Goal: Task Accomplishment & Management: Complete application form

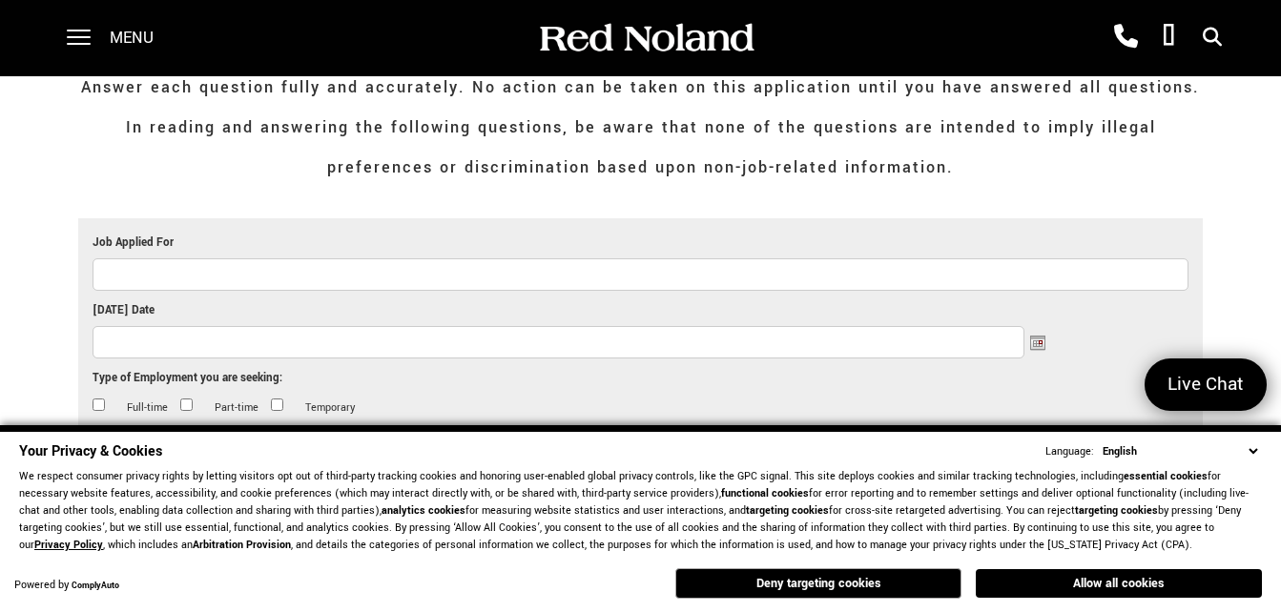
scroll to position [421, 0]
click at [1027, 588] on button "Allow all cookies" at bounding box center [1118, 583] width 286 height 29
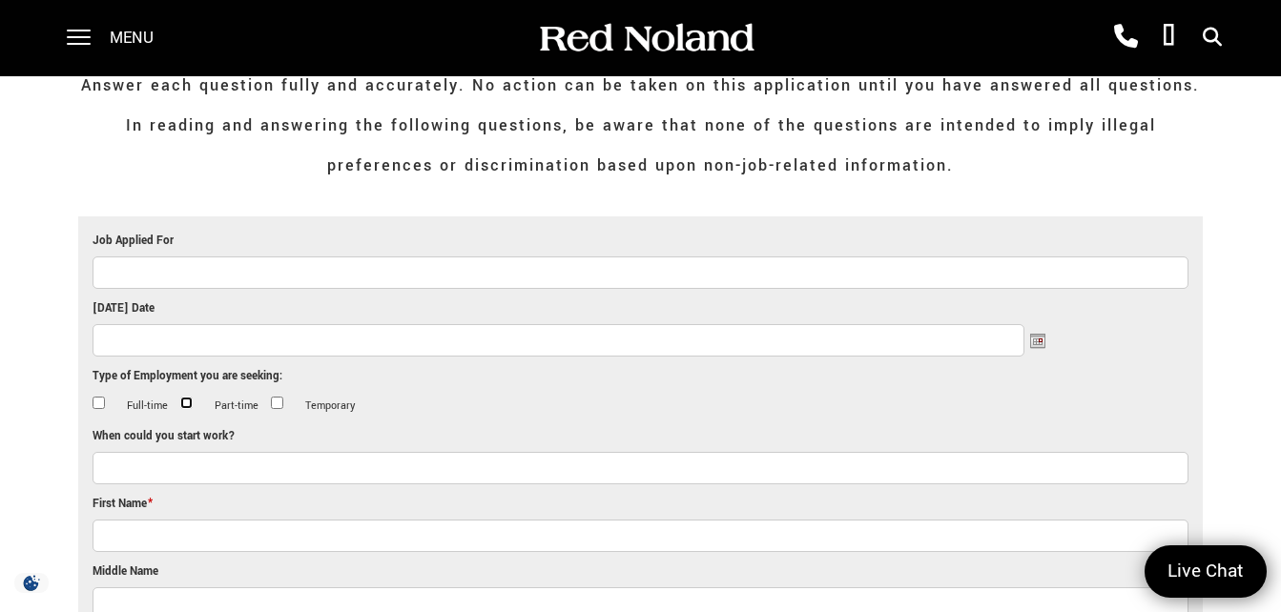
click at [187, 400] on input "Part-time" at bounding box center [186, 403] width 12 height 12
checkbox input "true"
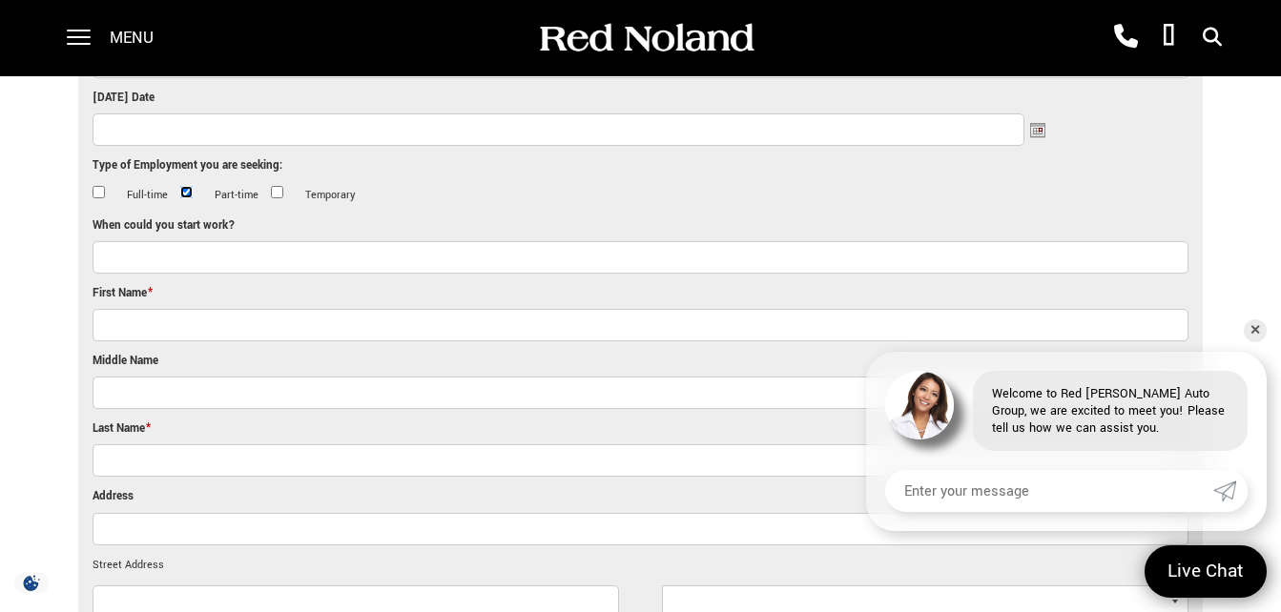
scroll to position [463, 0]
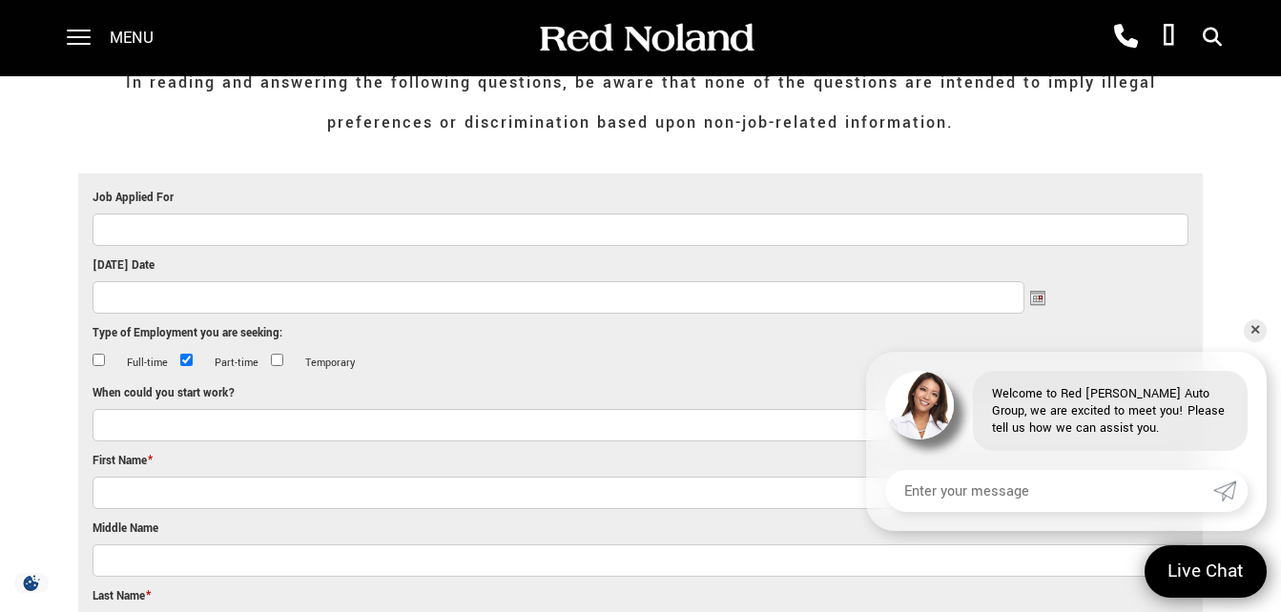
click at [202, 229] on input "Job Applied For" at bounding box center [640, 230] width 1096 height 32
type input "detailing"
click at [183, 304] on input "[DATE] Date" at bounding box center [557, 297] width 931 height 32
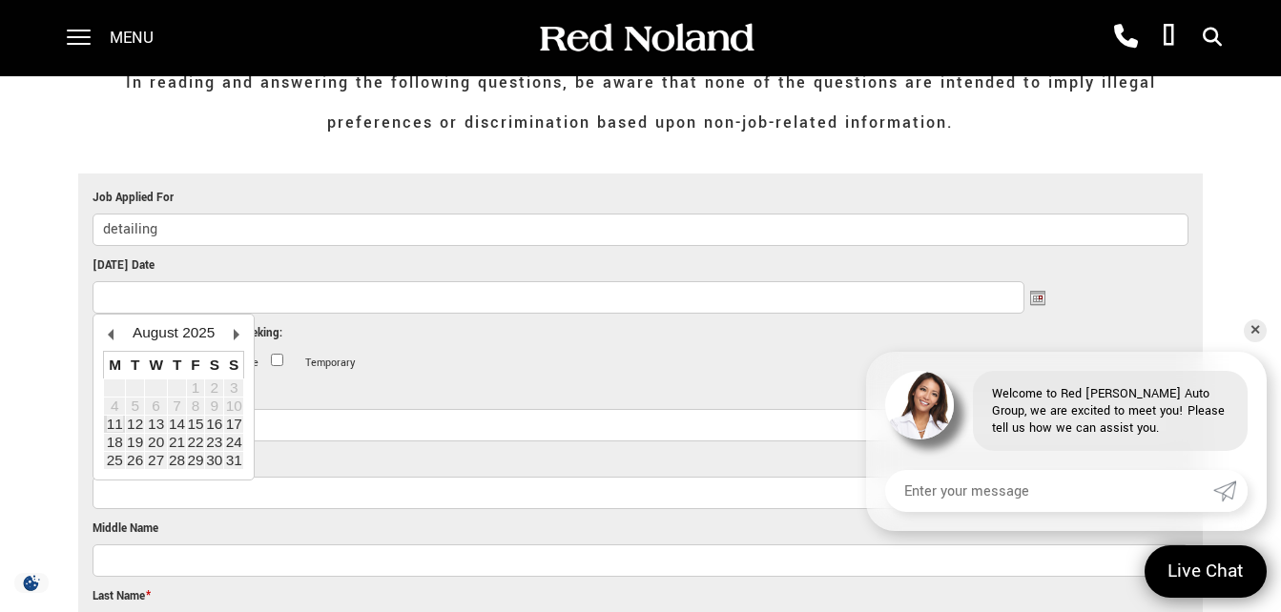
click at [112, 372] on span "M" at bounding box center [115, 365] width 12 height 16
click at [123, 308] on input "[DATE] Date" at bounding box center [557, 297] width 931 height 32
type input "[DATE]"
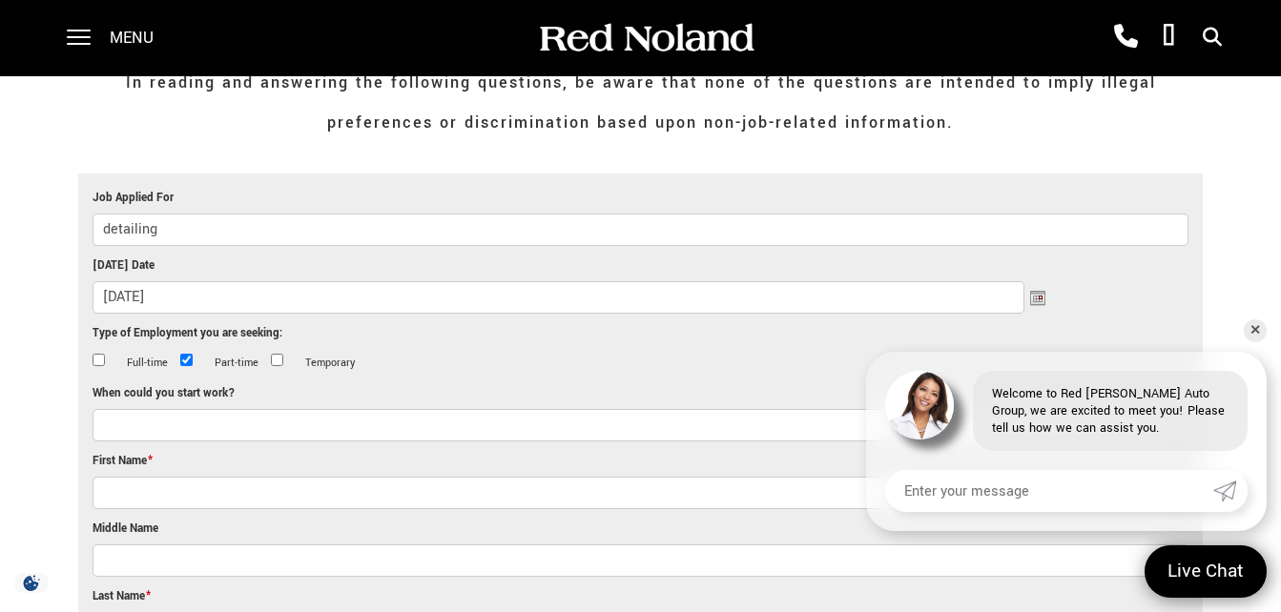
click at [173, 432] on input "When could you start work?" at bounding box center [640, 425] width 1096 height 32
click at [1251, 321] on link "✕" at bounding box center [1254, 330] width 23 height 23
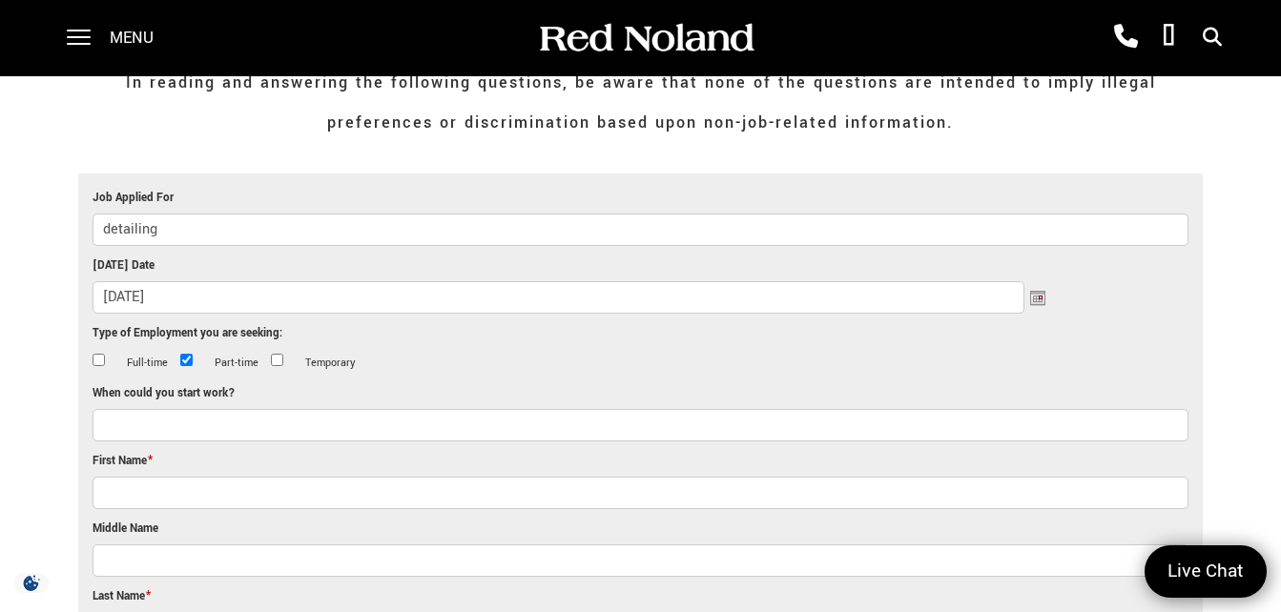
click at [179, 434] on input "When could you start work?" at bounding box center [640, 425] width 1096 height 32
type input "n"
type input "i"
click at [209, 432] on input "I can start" at bounding box center [640, 425] width 1096 height 32
type input "I can start 8/18 or 8/25"
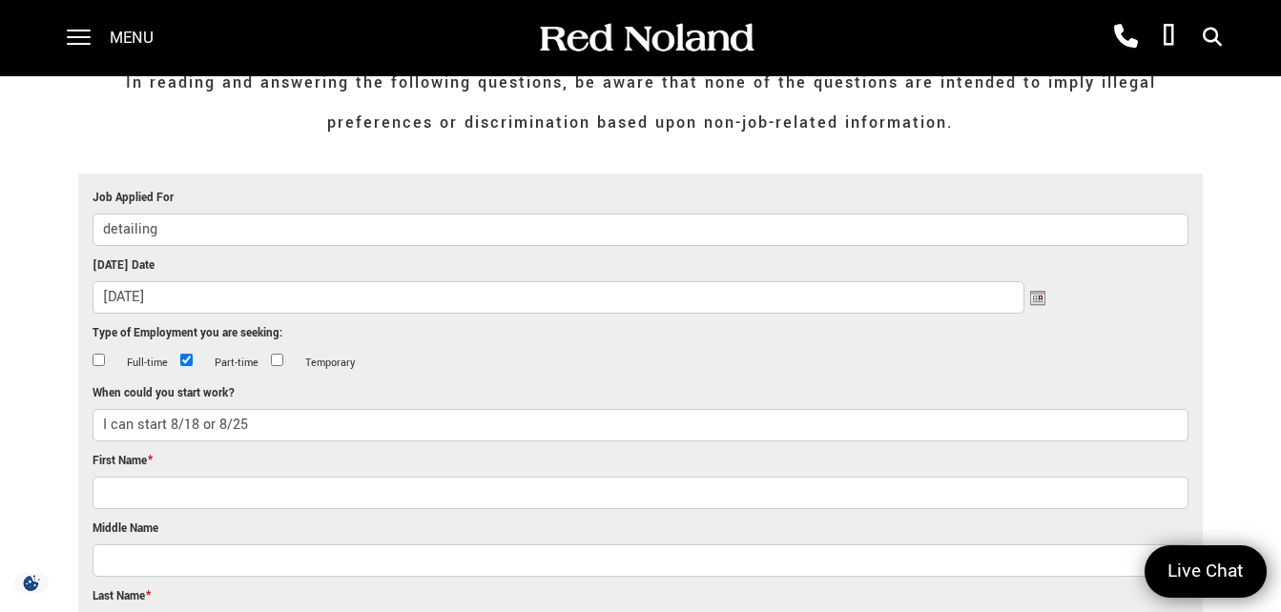
click at [151, 502] on input "First Name *" at bounding box center [640, 493] width 1096 height 32
type input "[PERSON_NAME]"
select select "[US_STATE]"
type input "80908"
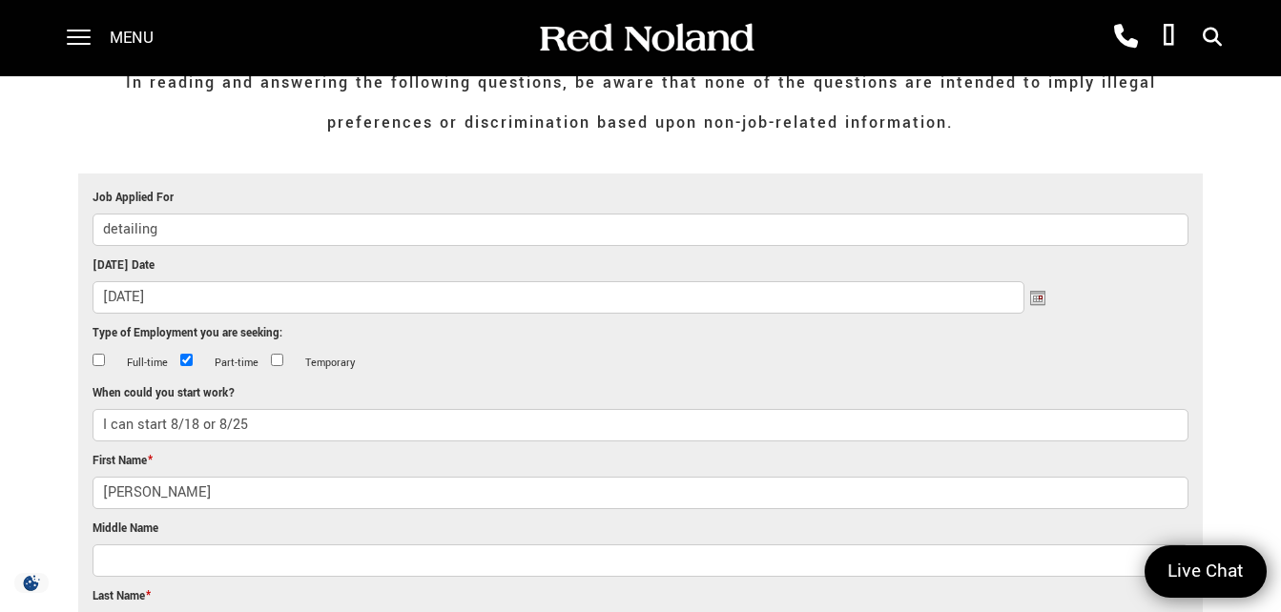
type input "7193087472"
type input "[EMAIL_ADDRESS][DOMAIN_NAME]"
type input "[PHONE_NUMBER]"
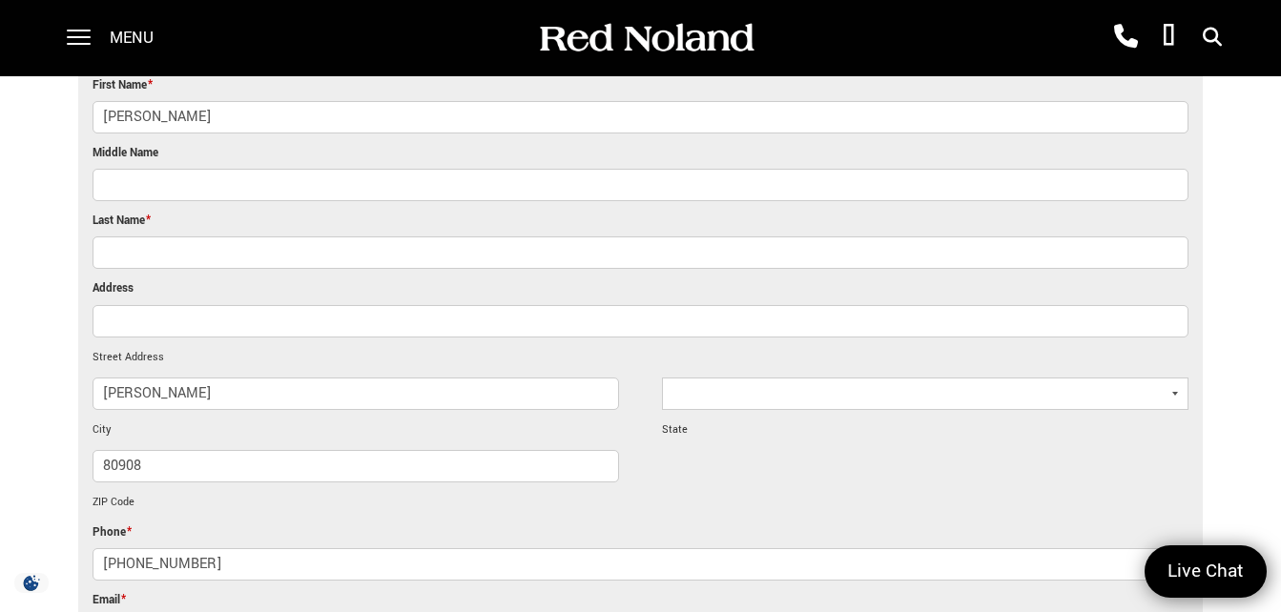
scroll to position [841, 0]
click at [195, 382] on input "[PERSON_NAME]" at bounding box center [354, 392] width 525 height 32
type input "d"
type input "6008 Dancing moon way"
click at [763, 391] on select "[US_STATE] [US_STATE] [US_STATE] [US_STATE] [US_STATE] [US_STATE] [US_STATE] [U…" at bounding box center [924, 392] width 525 height 32
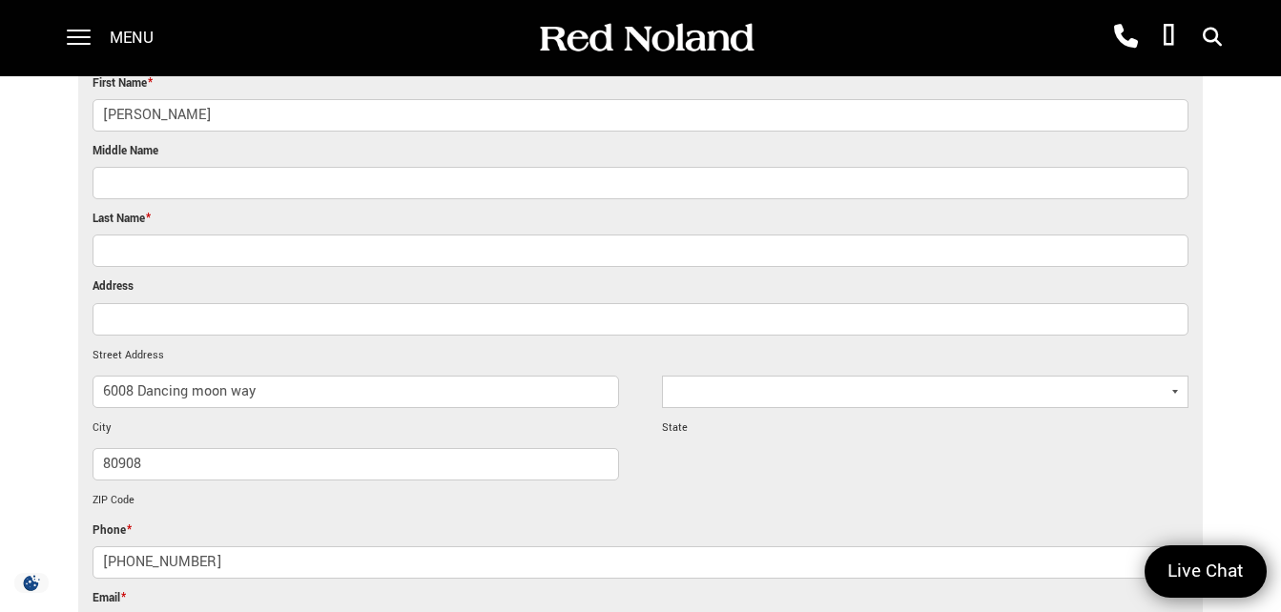
select select "[US_STATE]"
click at [662, 376] on select "[US_STATE] [US_STATE] [US_STATE] [US_STATE] [US_STATE] [US_STATE] [US_STATE] [U…" at bounding box center [924, 392] width 525 height 32
click at [166, 471] on input "80908" at bounding box center [354, 464] width 525 height 32
type input "80901"
click at [170, 315] on input "Address" at bounding box center [640, 319] width 1096 height 32
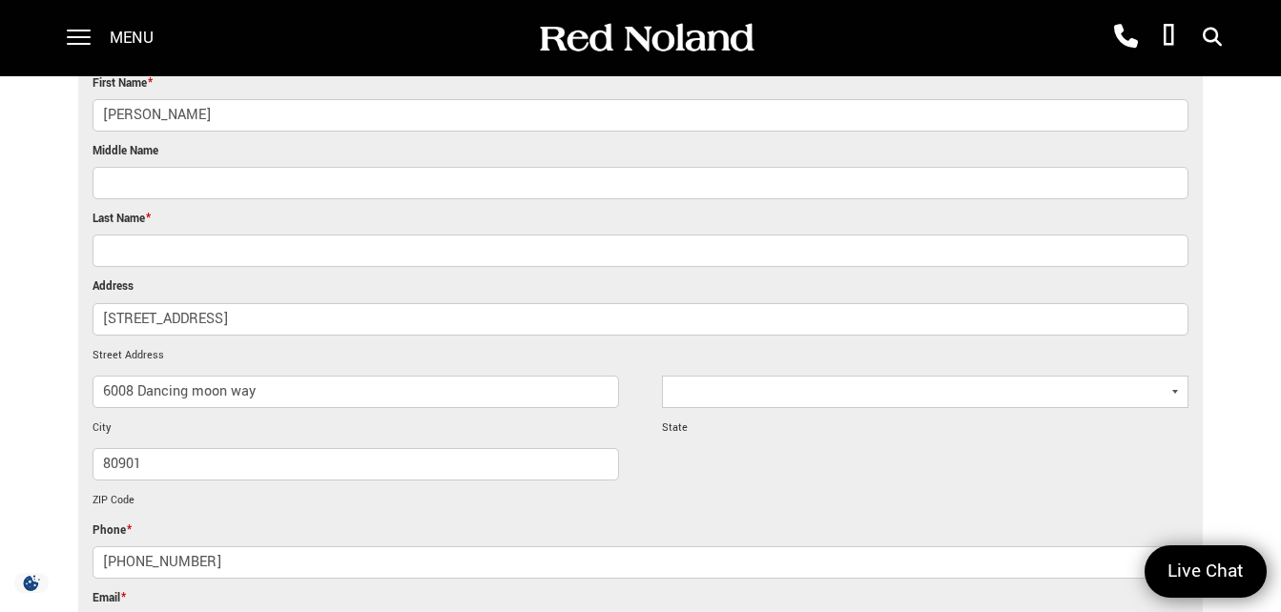
type input "[STREET_ADDRESS]"
click at [162, 245] on input "Last Name *" at bounding box center [640, 251] width 1096 height 32
type input "[PERSON_NAME]"
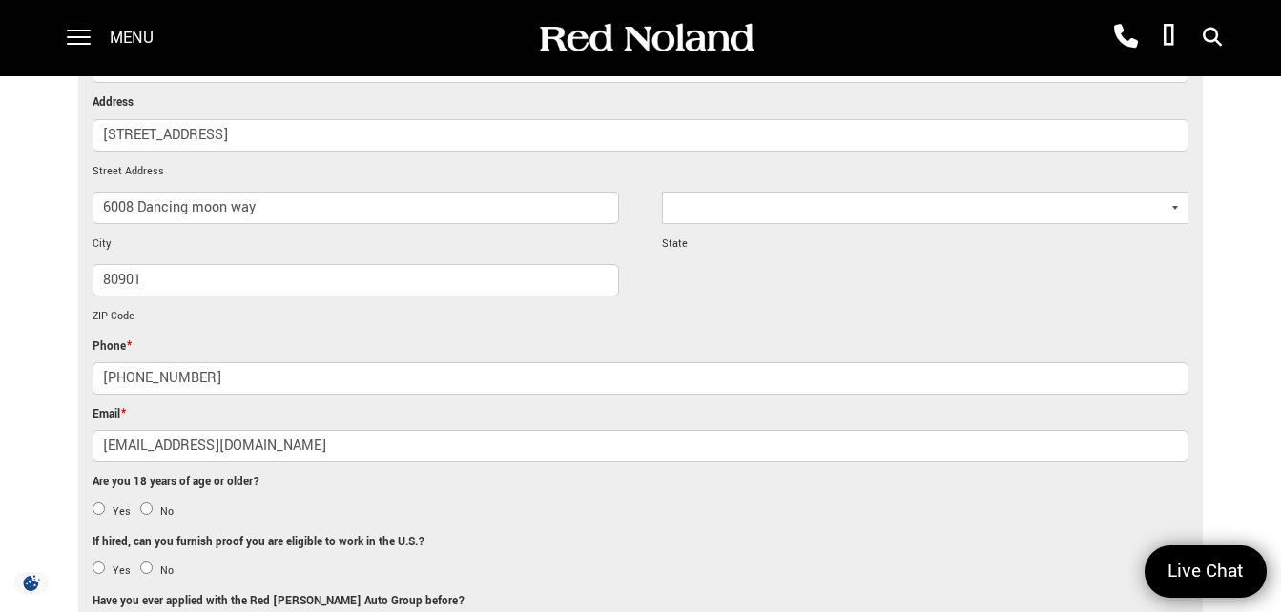
scroll to position [1028, 0]
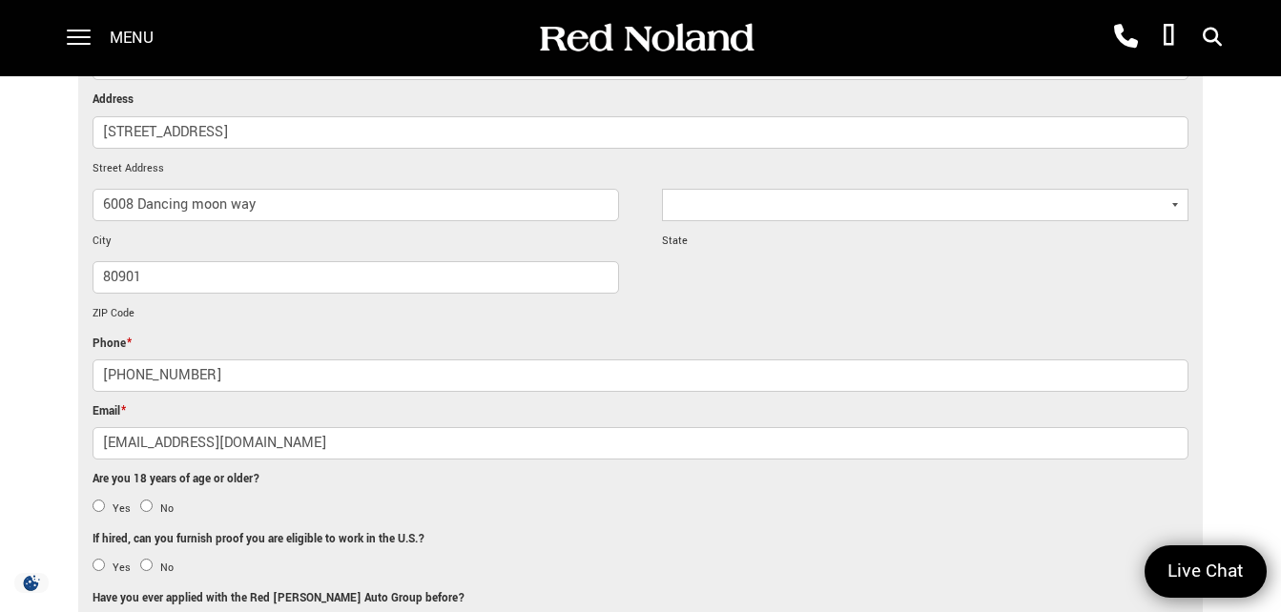
click at [296, 438] on input "[EMAIL_ADDRESS][DOMAIN_NAME]" at bounding box center [640, 443] width 1096 height 32
type input "T"
type input "[EMAIL_ADDRESS][DOMAIN_NAME]"
click at [149, 508] on input "No" at bounding box center [146, 506] width 12 height 12
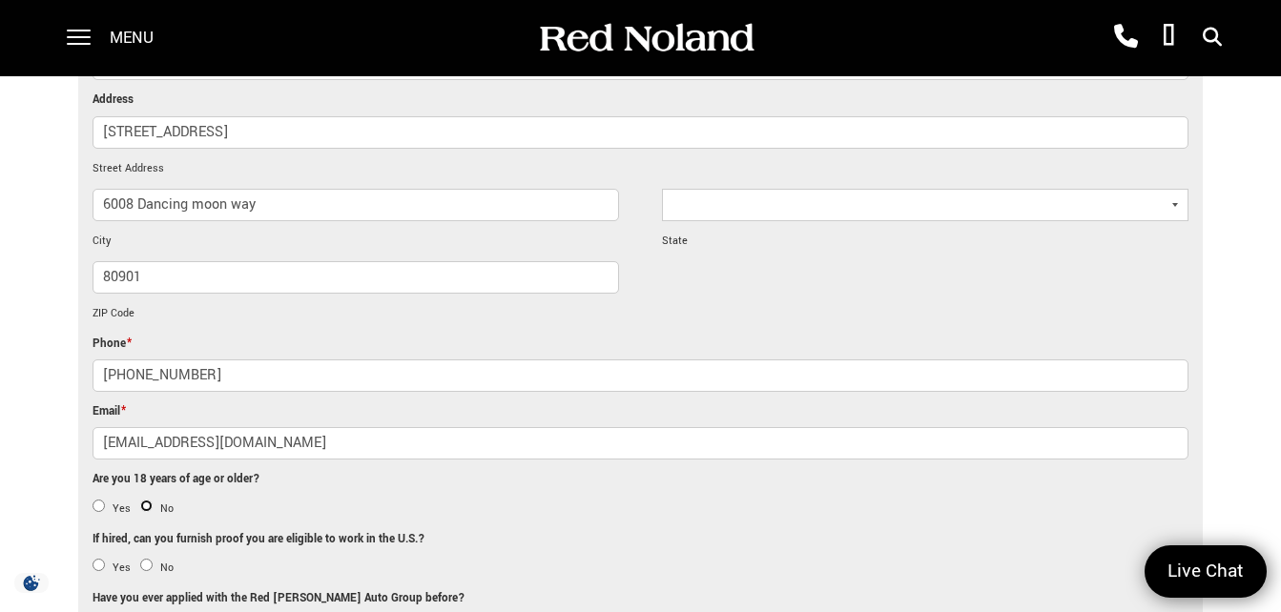
radio input "true"
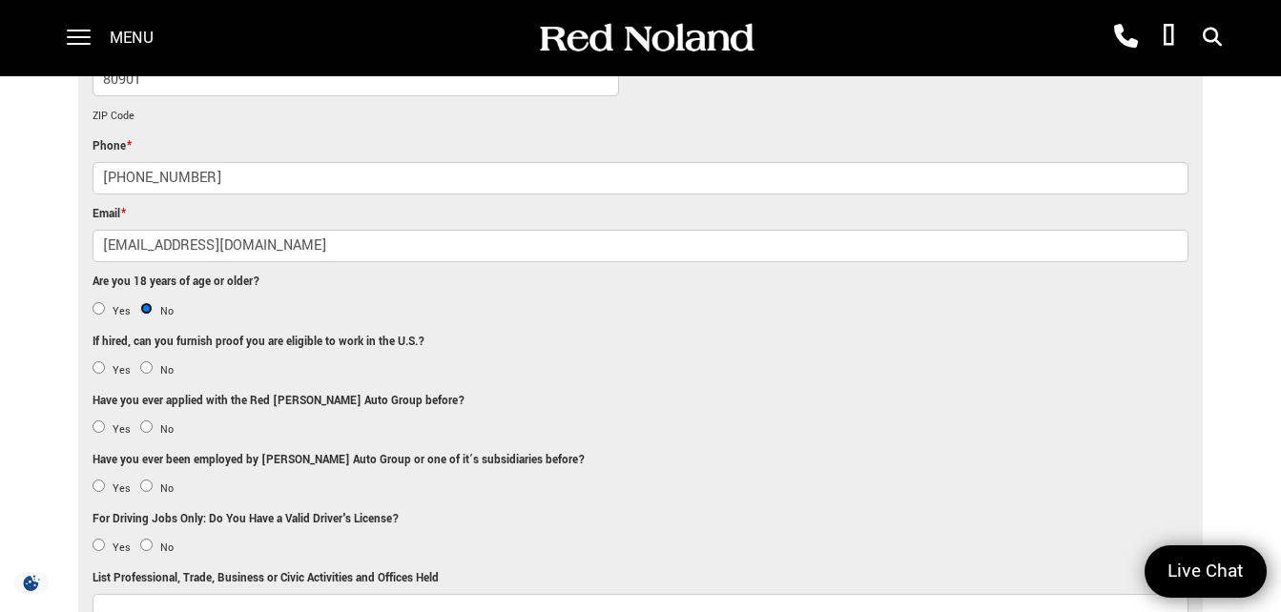
scroll to position [1226, 0]
click at [98, 367] on input "Yes" at bounding box center [98, 366] width 12 height 12
radio input "true"
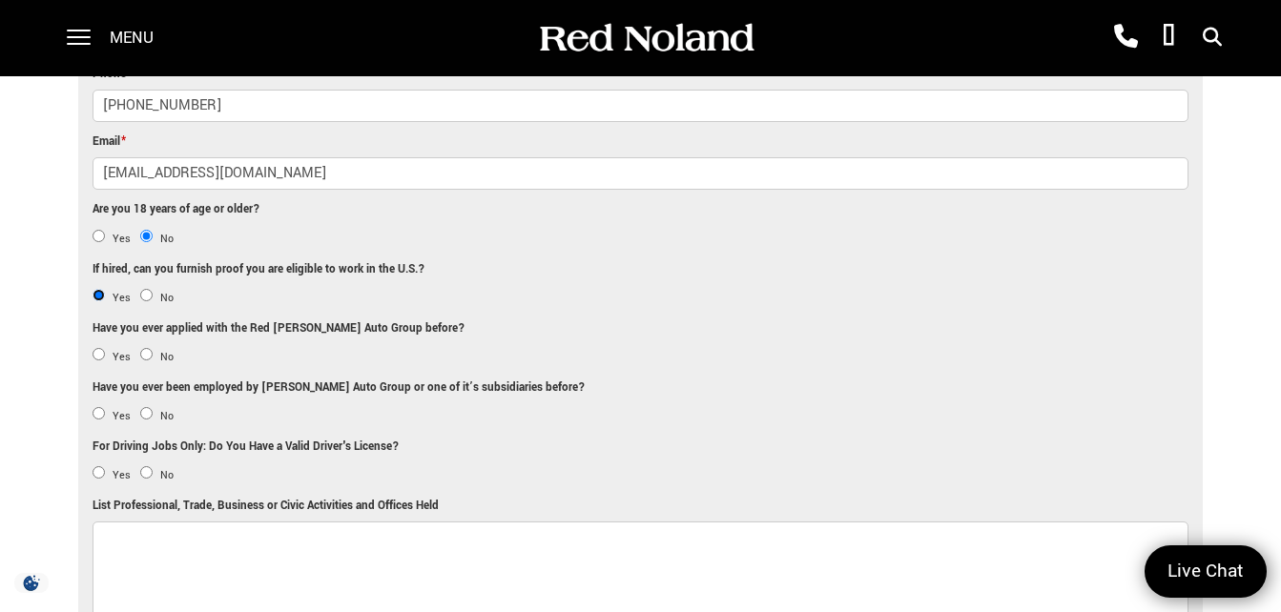
scroll to position [1299, 0]
click at [145, 338] on label "Have you ever applied with the Red [PERSON_NAME] Auto Group before?" at bounding box center [278, 328] width 372 height 21
click at [151, 347] on input "No" at bounding box center [146, 353] width 12 height 12
radio input "true"
click at [158, 406] on ul "Yes No" at bounding box center [640, 418] width 1096 height 33
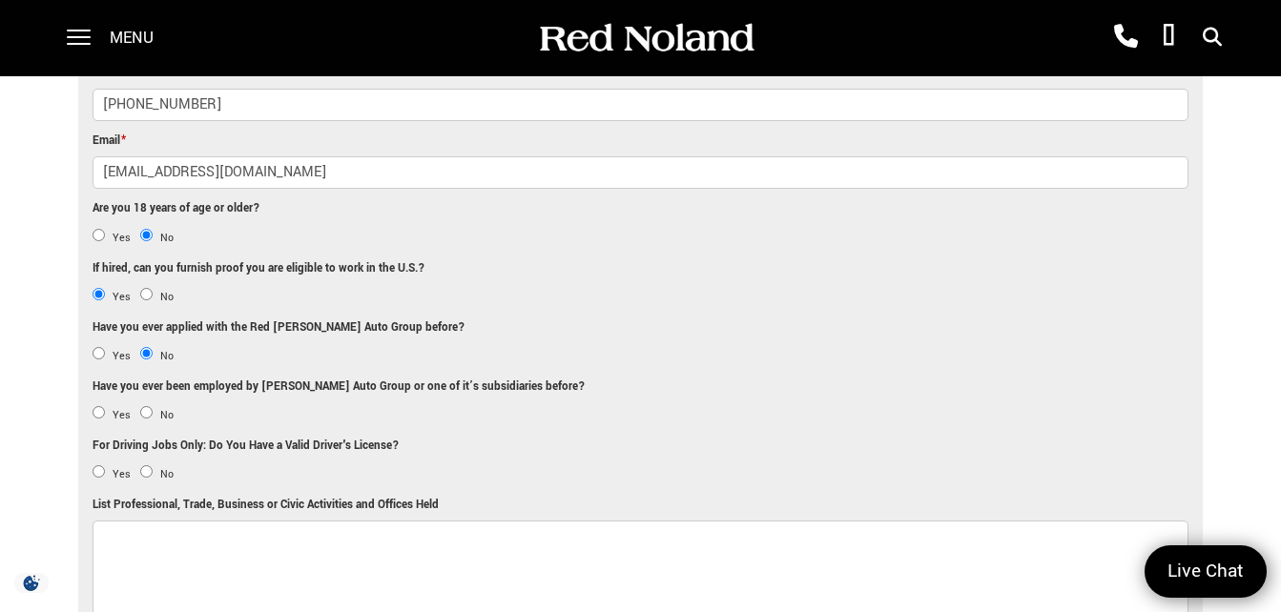
click at [139, 405] on ul "Yes No" at bounding box center [640, 418] width 1096 height 33
click at [142, 407] on input "No" at bounding box center [146, 412] width 12 height 12
radio input "true"
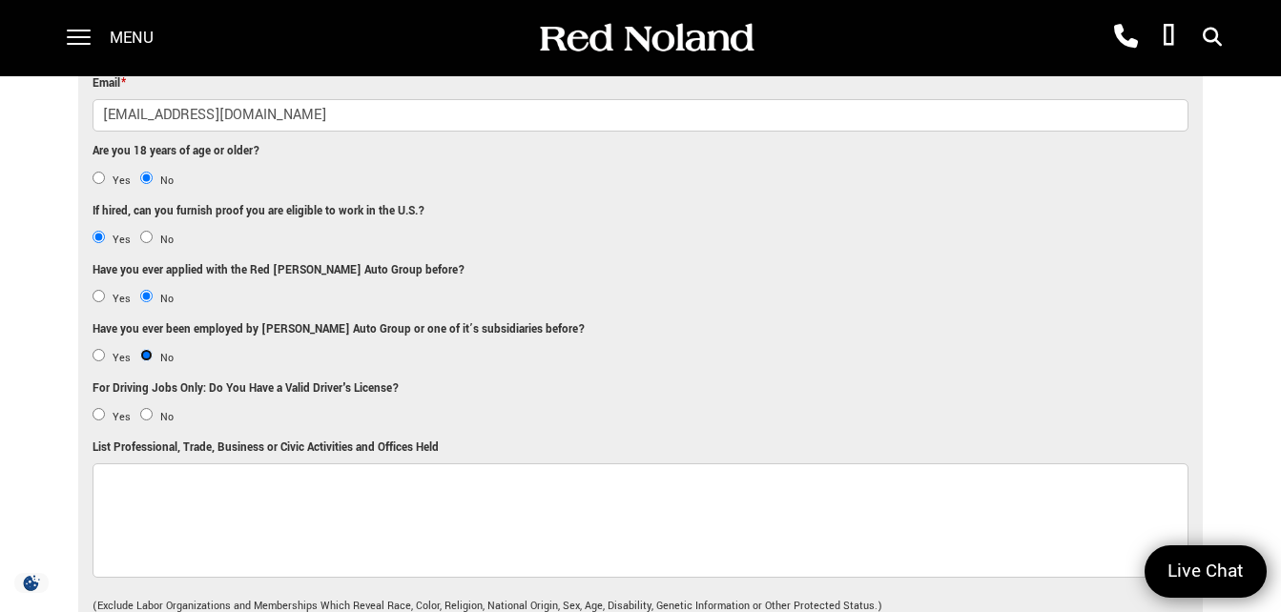
scroll to position [1357, 0]
click at [154, 405] on ul "Yes No" at bounding box center [640, 419] width 1096 height 33
click at [100, 402] on li "For Driving Jobs Only: Do You Have a Valid Driver's License? Yes No" at bounding box center [640, 407] width 1096 height 59
click at [93, 415] on input "Yes" at bounding box center [98, 413] width 12 height 12
radio input "true"
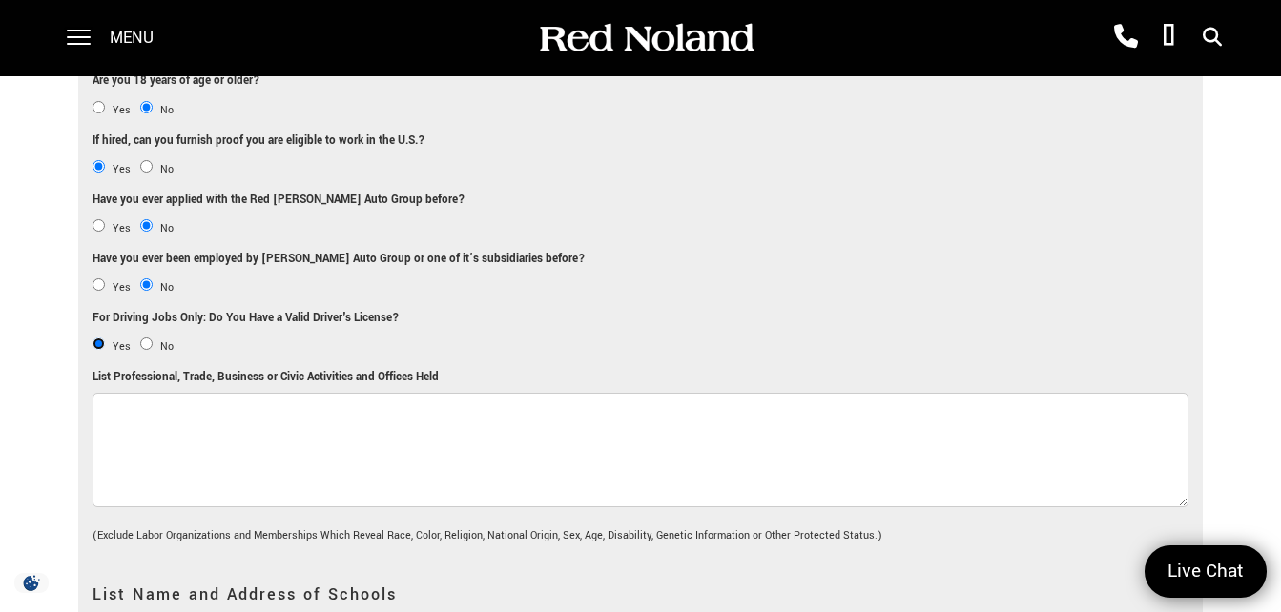
scroll to position [1427, 0]
click at [203, 426] on textarea "List Professional, Trade, Business or Civic Activities and Offices Held" at bounding box center [640, 449] width 1096 height 114
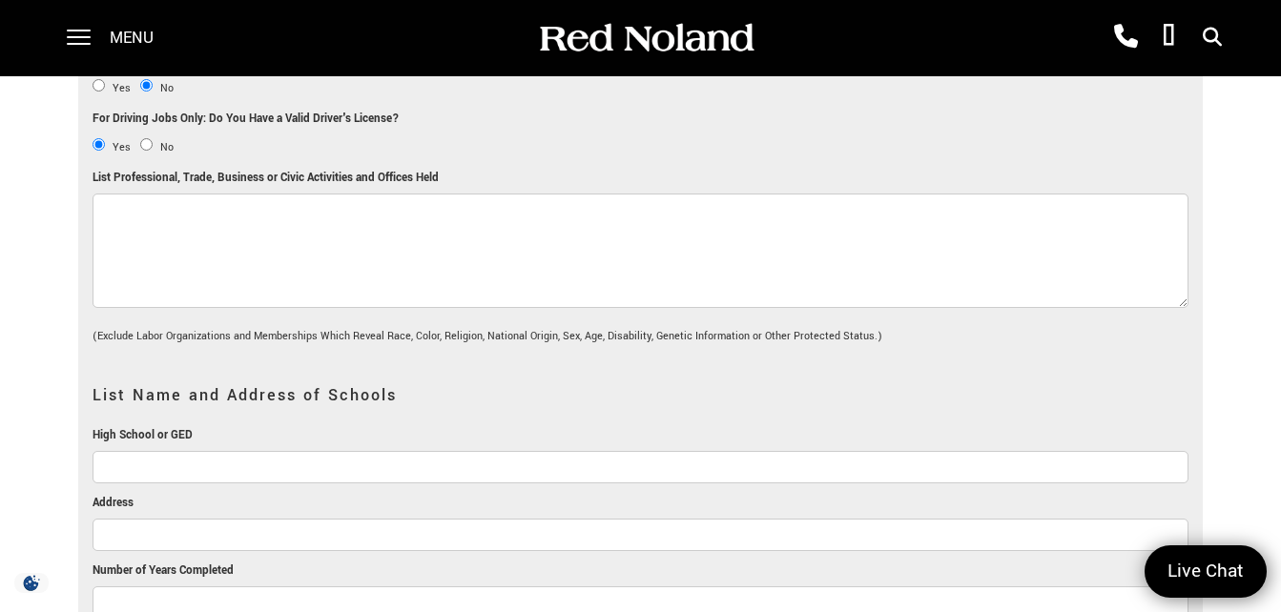
scroll to position [1628, 0]
click at [197, 452] on input "High School or GED" at bounding box center [640, 465] width 1096 height 32
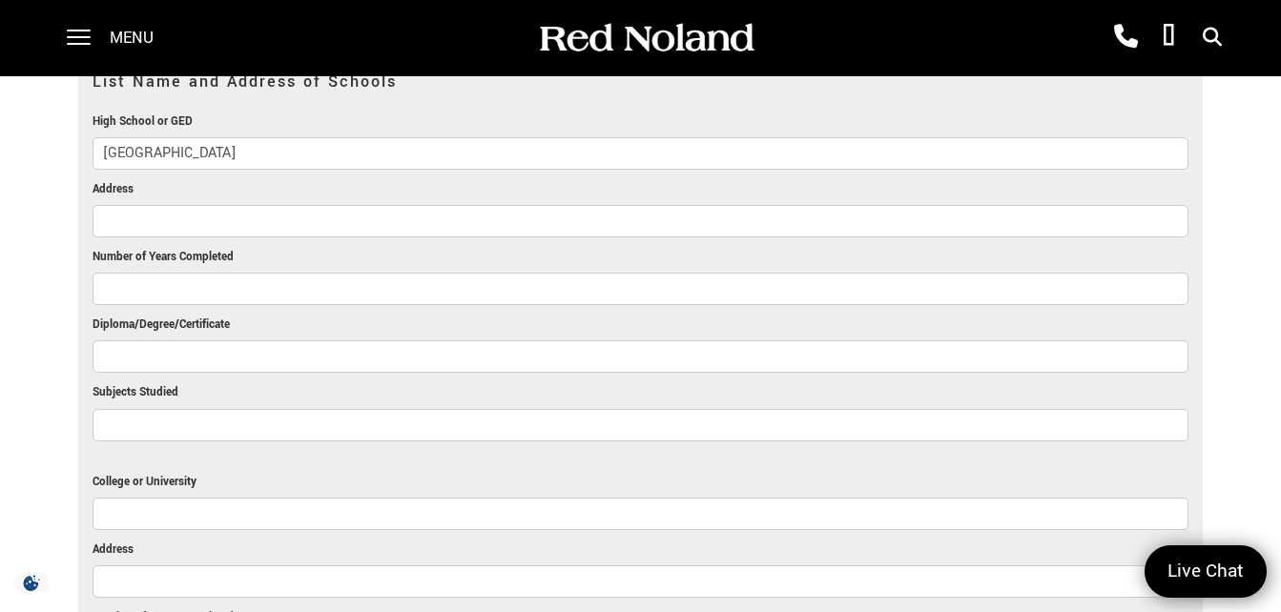
scroll to position [1941, 0]
type input "[GEOGRAPHIC_DATA]"
click at [215, 345] on input "Diploma/Degree/Certificate" at bounding box center [640, 355] width 1096 height 32
click at [209, 295] on input "Number of Years Completed" at bounding box center [640, 287] width 1096 height 32
type input "3"
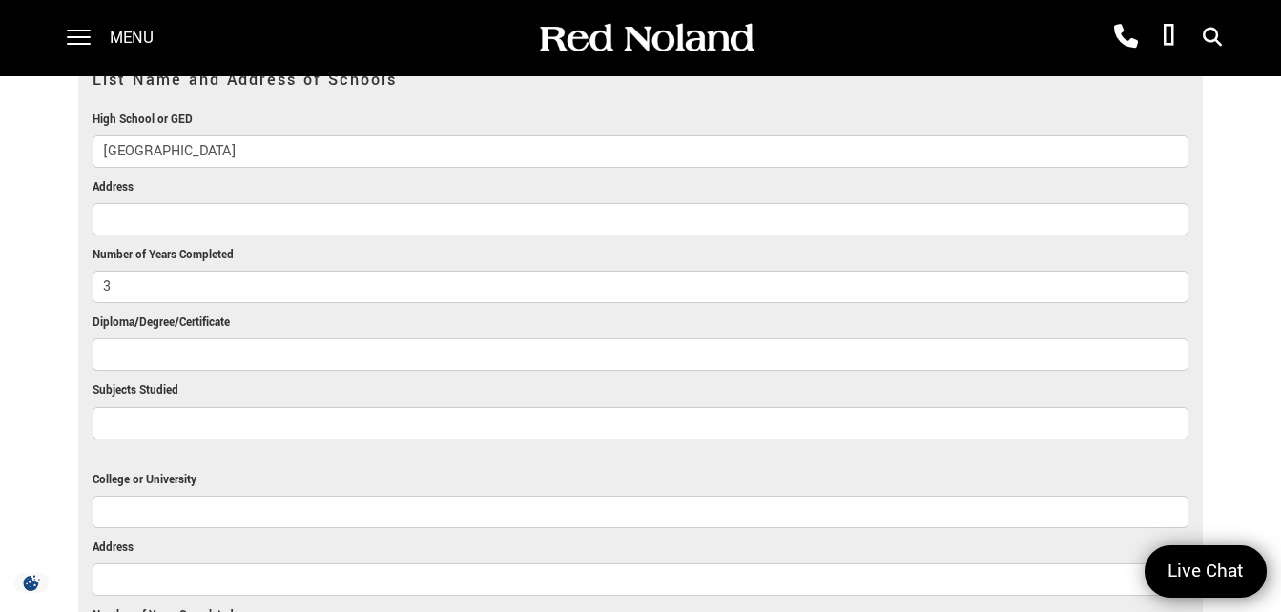
click at [195, 220] on input "Address" at bounding box center [640, 219] width 1096 height 32
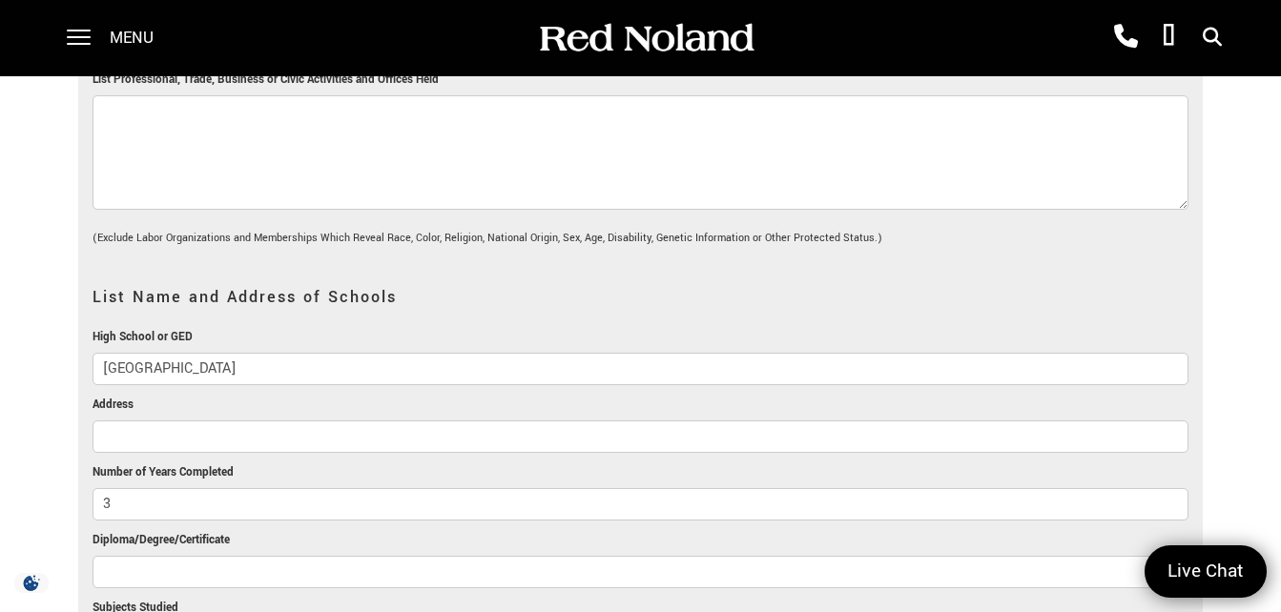
scroll to position [1732, 0]
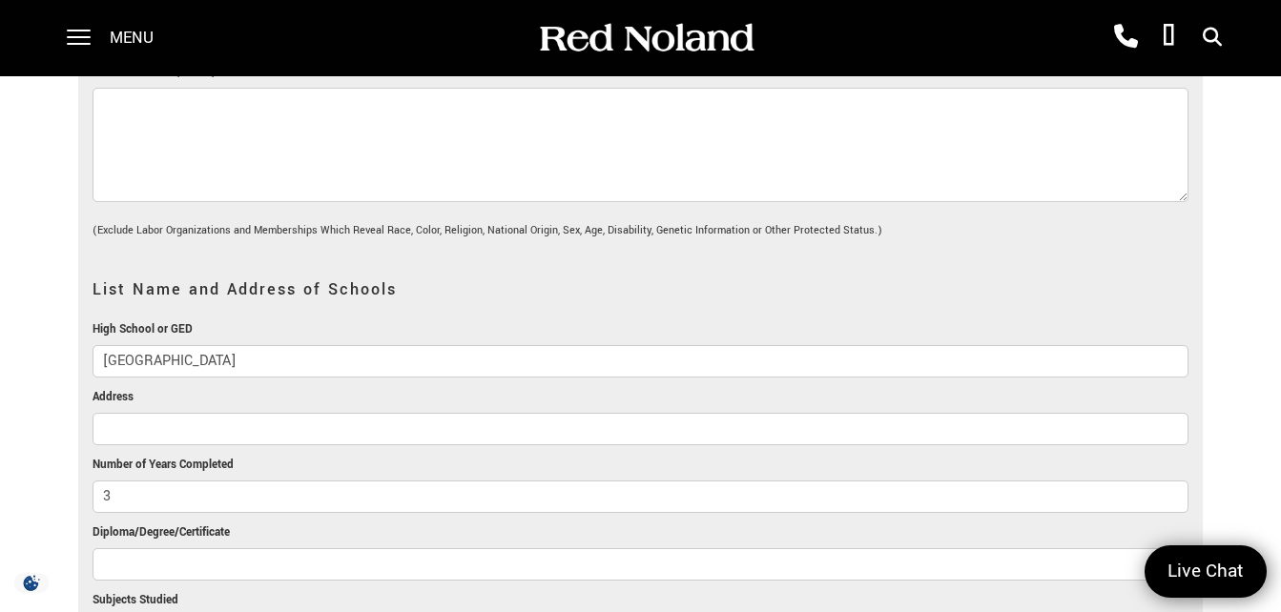
paste input "[STREET_ADDRESS][US_STATE] ·"
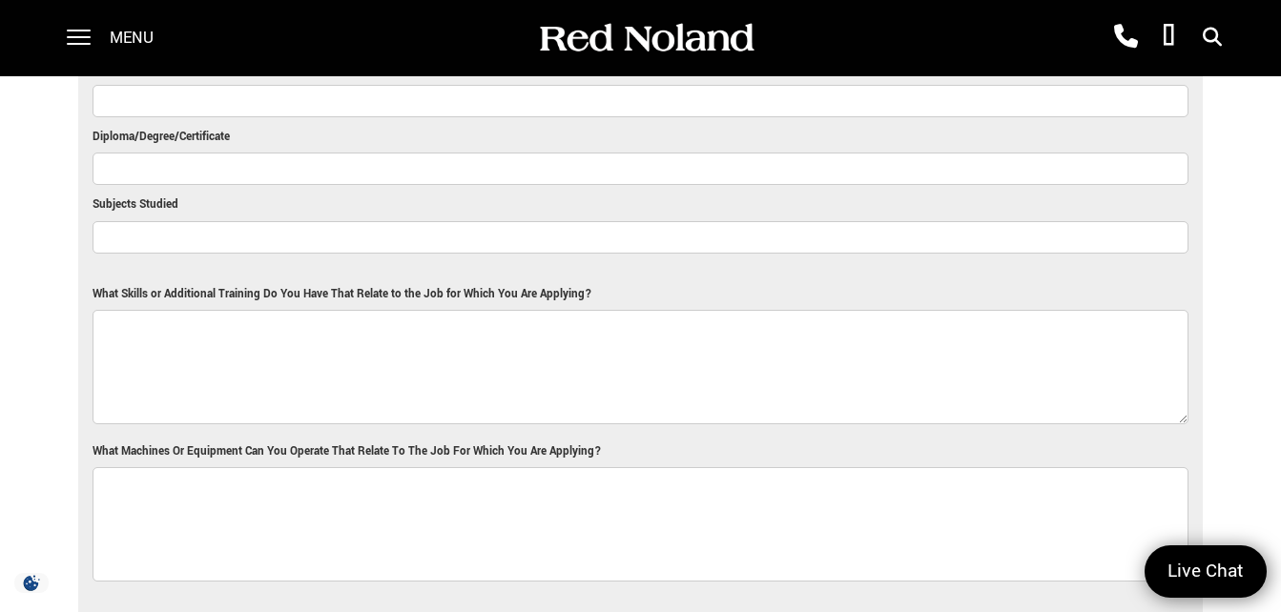
scroll to position [2858, 0]
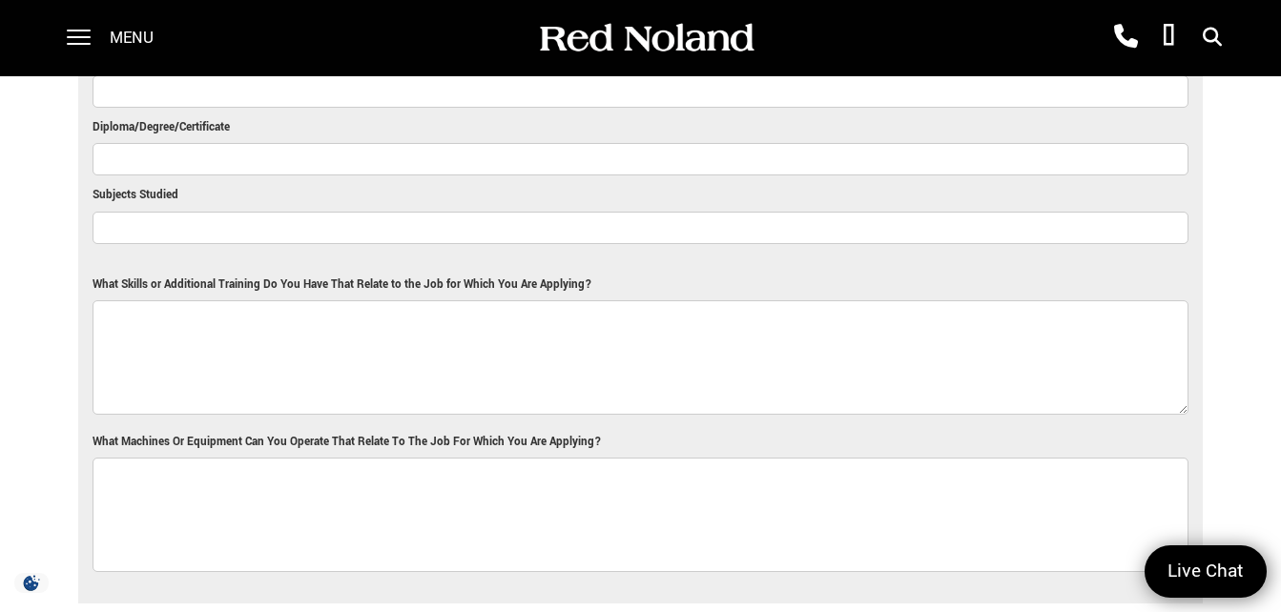
type input "[STREET_ADDRESS][US_STATE] ·"
click at [324, 371] on textarea "What Skills or Additional Training Do You Have That Relate to the Job for Which…" at bounding box center [640, 357] width 1096 height 114
click at [480, 325] on textarea "I am able to use any tools required for this job due to my" at bounding box center [640, 357] width 1096 height 114
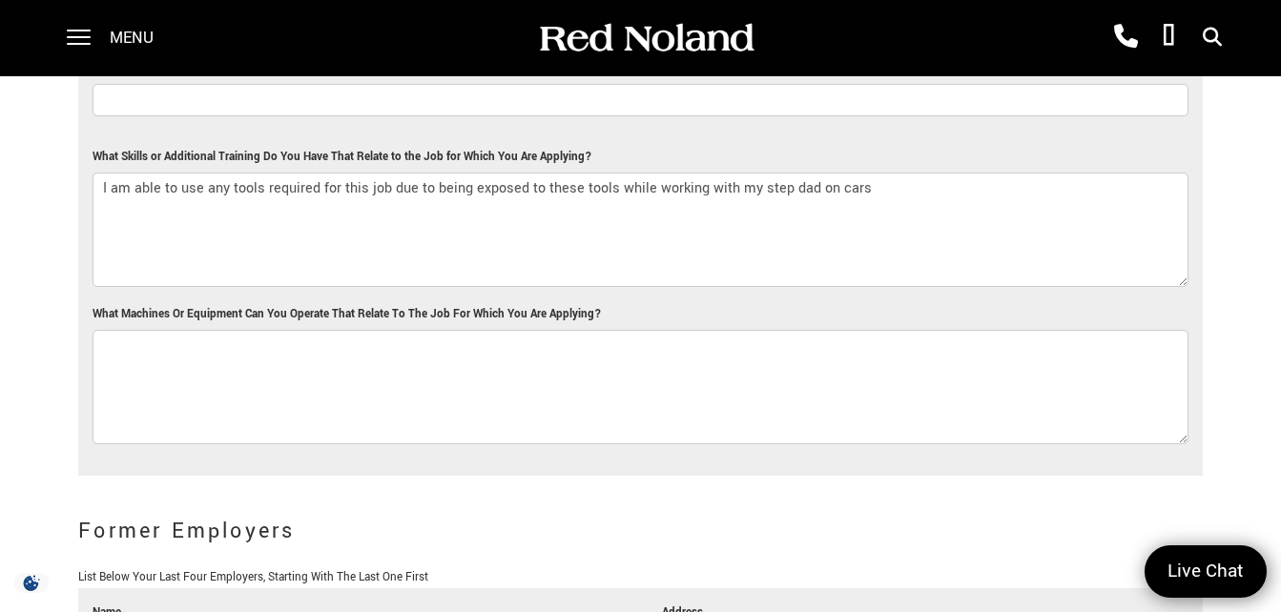
scroll to position [2986, 0]
type textarea "I am able to use any tools required for this job due to being exposed to these …"
click at [448, 359] on textarea "What Machines Or Equipment Can You Operate That Relate To The Job For Which You…" at bounding box center [640, 386] width 1096 height 114
type textarea "["
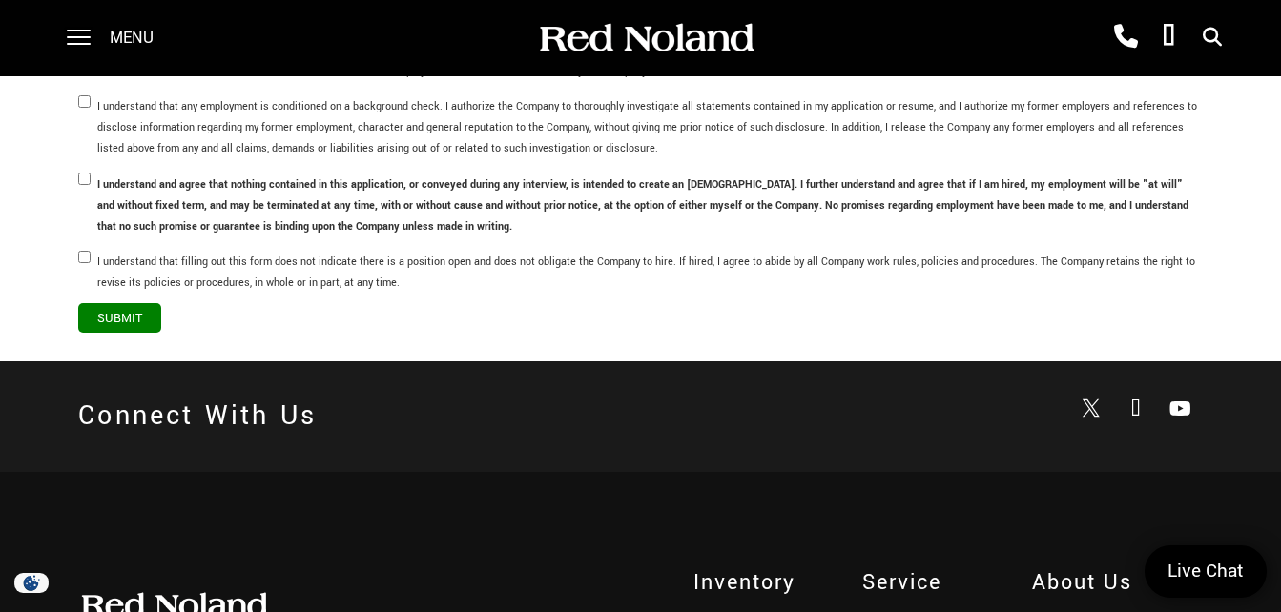
scroll to position [5554, 0]
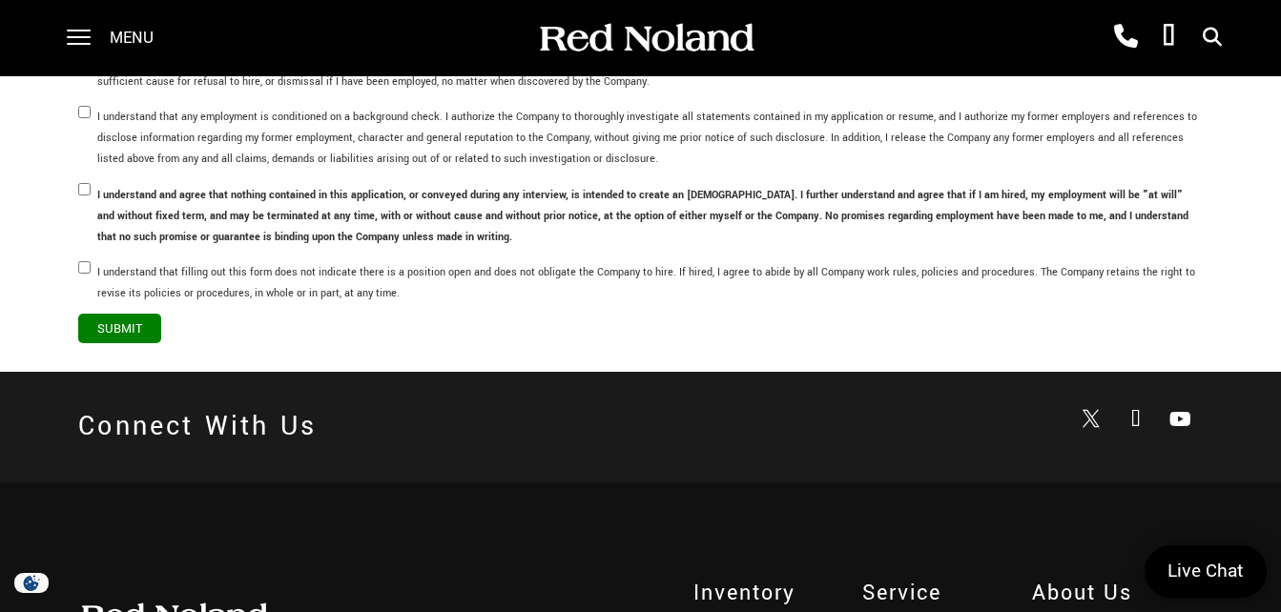
type textarea "[PERSON_NAME] washer, buffer, drill, Microfiber towel, vacuum, carpet cleaner"
click at [85, 262] on input "I understand that filling out this form does not indicate there is a position o…" at bounding box center [84, 267] width 12 height 12
checkbox input "true"
click at [92, 195] on ul "I certify that the facts contained in this application (and accompanying resume…" at bounding box center [640, 180] width 1124 height 268
click at [90, 105] on ul "I certify that the facts contained in this application (and accompanying resume…" at bounding box center [640, 180] width 1124 height 268
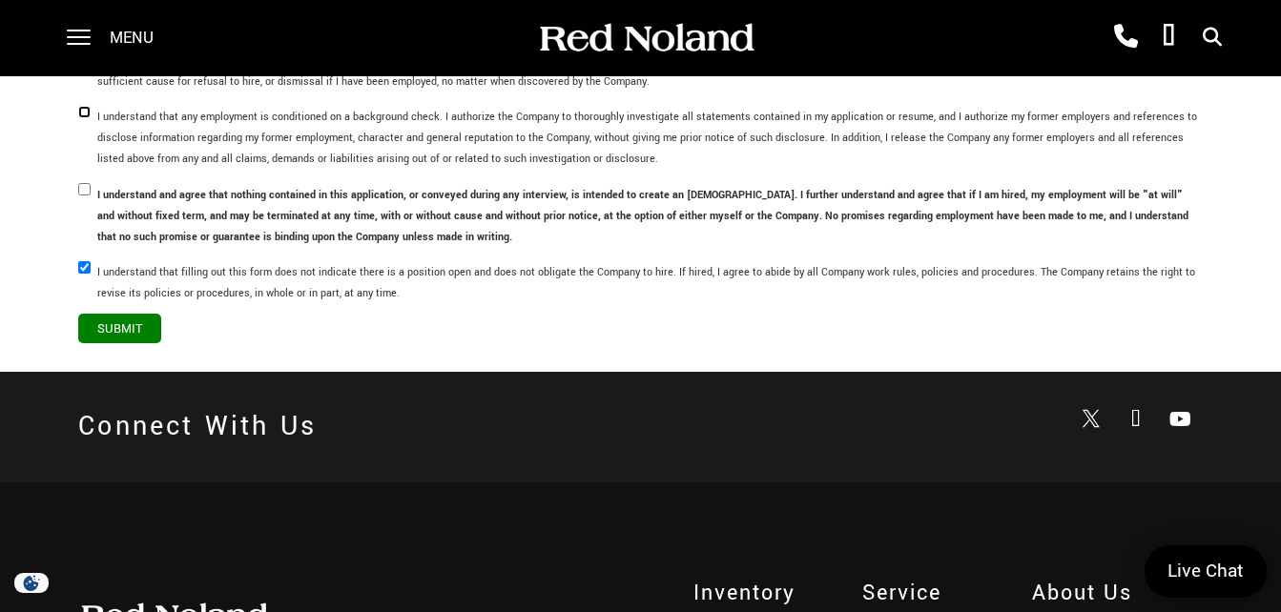
click at [89, 113] on input "I understand that any employment is conditioned on a background check. I author…" at bounding box center [84, 112] width 12 height 12
checkbox input "true"
click at [82, 198] on li "I understand and agree that nothing contained in this application, or conveyed …" at bounding box center [640, 214] width 1124 height 60
click at [84, 187] on input "I understand and agree that nothing contained in this application, or conveyed …" at bounding box center [84, 189] width 12 height 12
checkbox input "true"
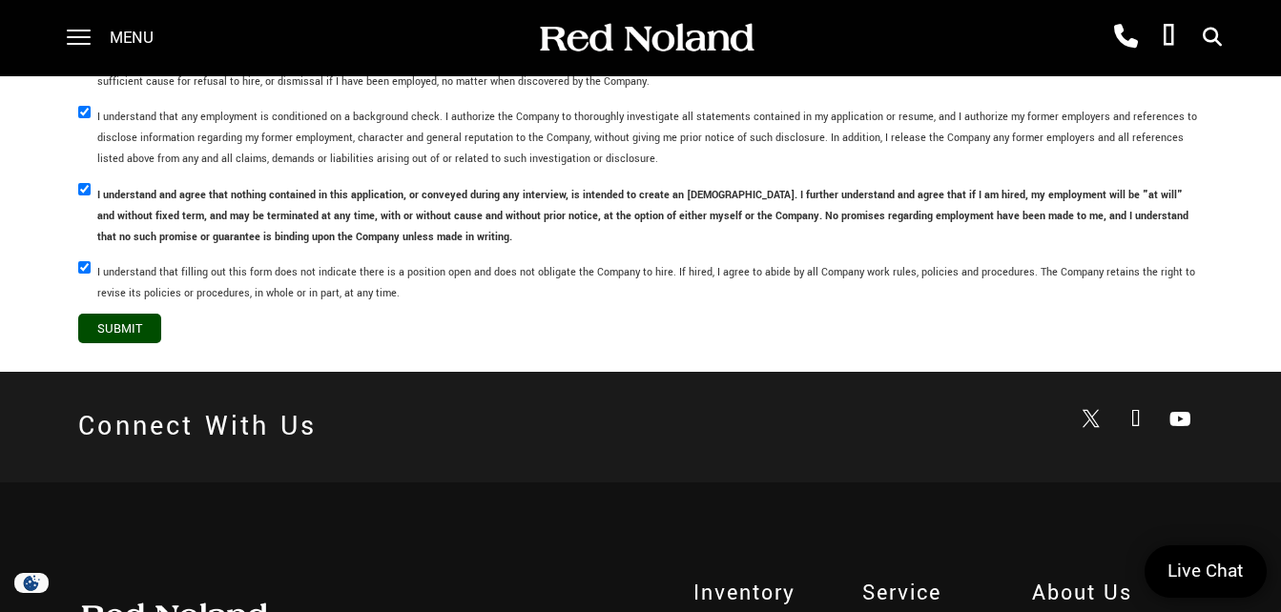
click at [102, 326] on input "Submit" at bounding box center [119, 329] width 83 height 30
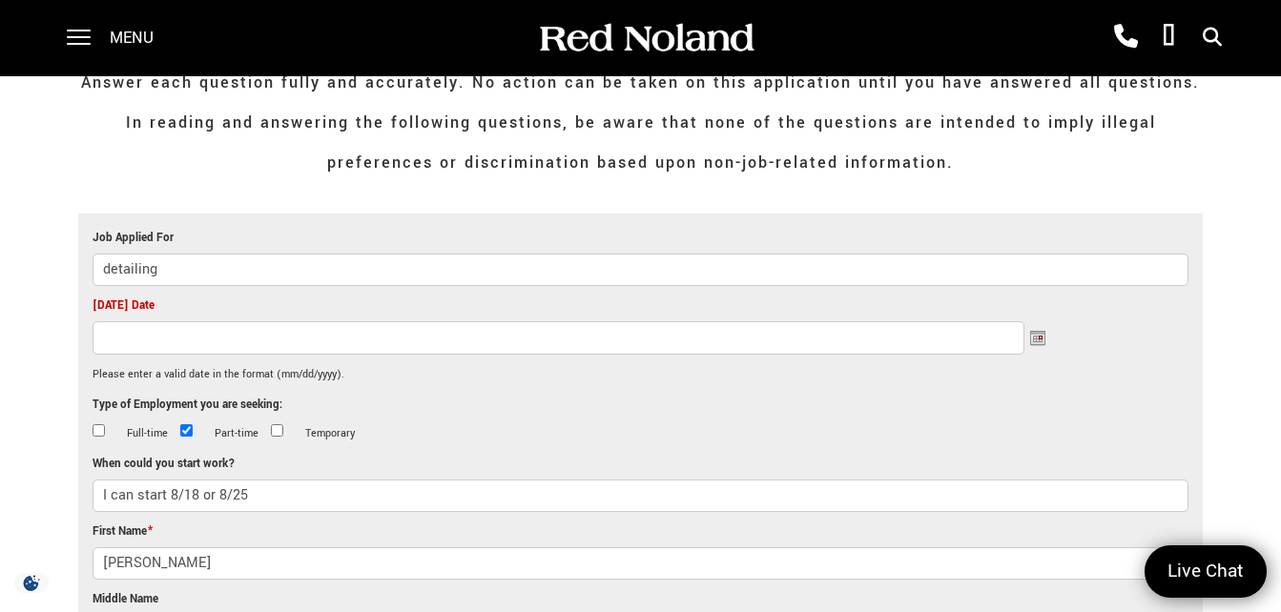
scroll to position [445, 0]
click at [129, 333] on input "[DATE] Date" at bounding box center [557, 336] width 931 height 32
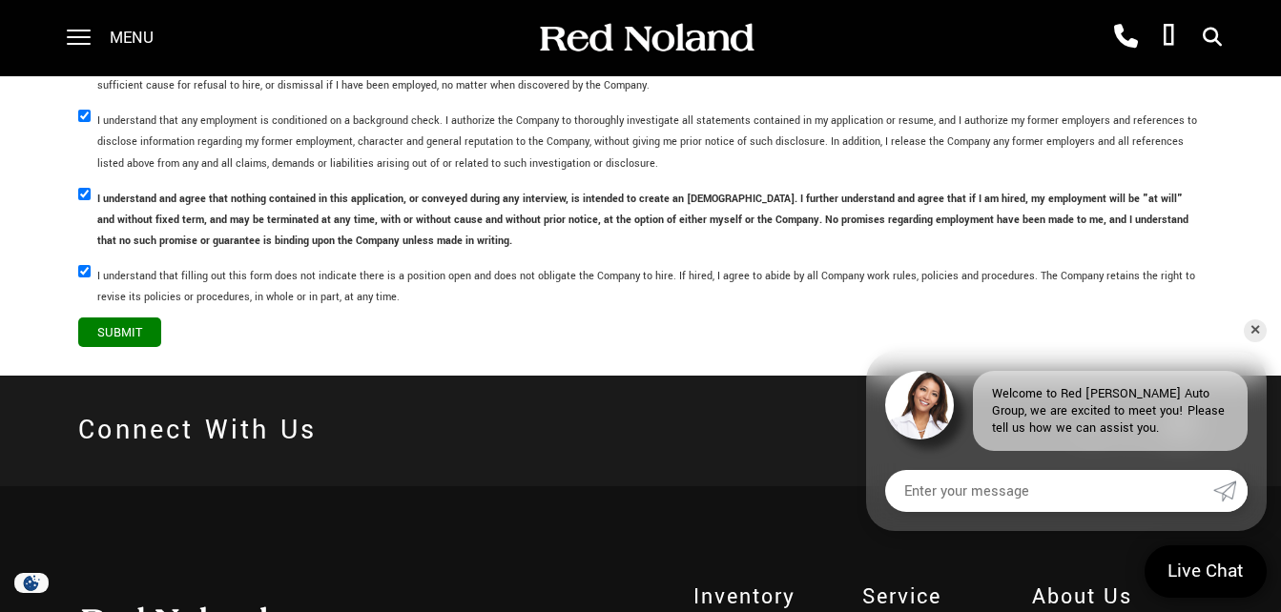
scroll to position [5601, 0]
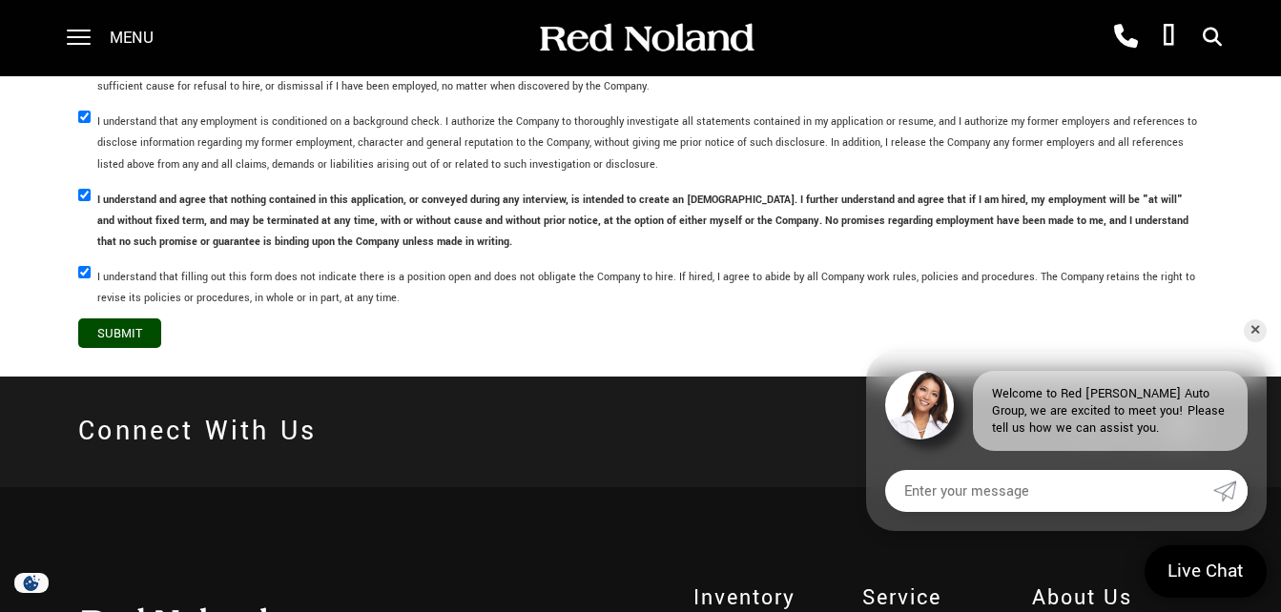
type input "[DATE]"
click at [138, 339] on input "Submit" at bounding box center [119, 333] width 83 height 30
